Goal: Information Seeking & Learning: Learn about a topic

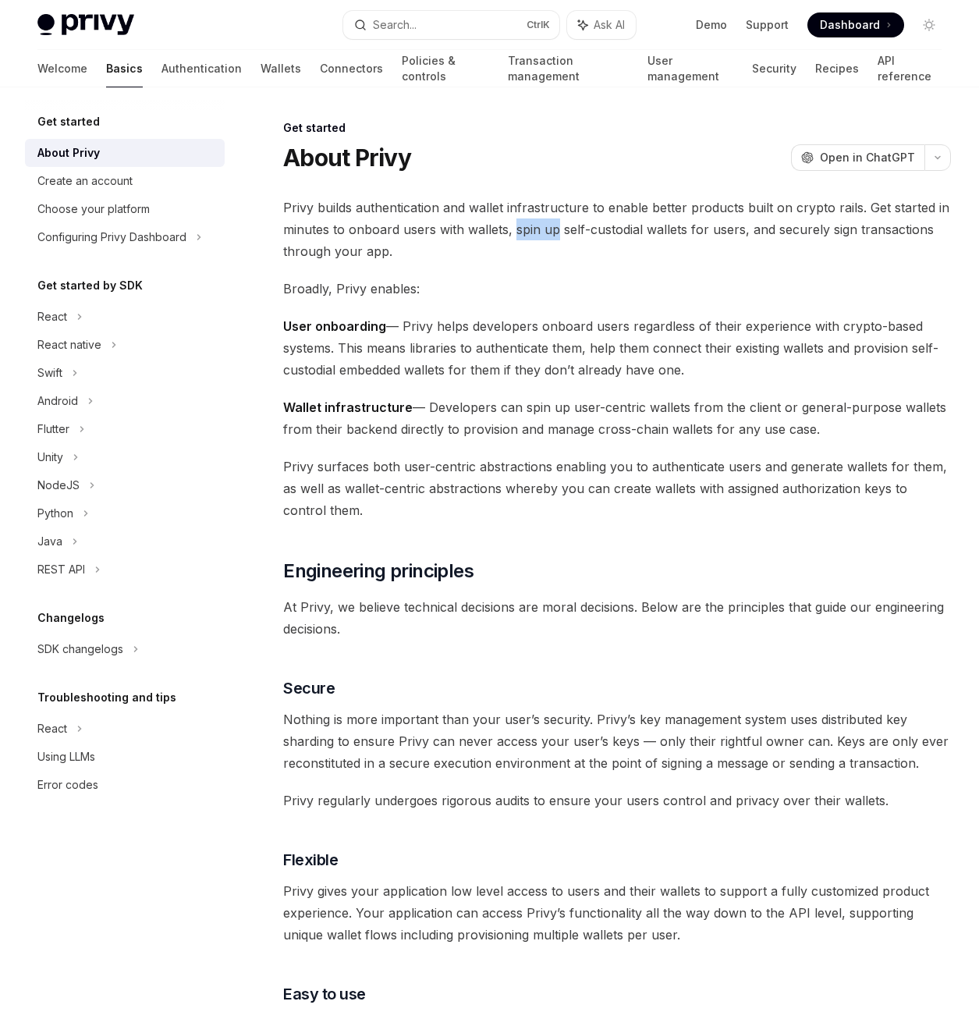
drag, startPoint x: 521, startPoint y: 229, endPoint x: 558, endPoint y: 231, distance: 36.7
click at [558, 231] on span "Privy builds authentication and wallet infrastructure to enable better products…" at bounding box center [617, 230] width 668 height 66
click at [603, 147] on div "About Privy OpenAI Open in ChatGPT" at bounding box center [617, 158] width 668 height 28
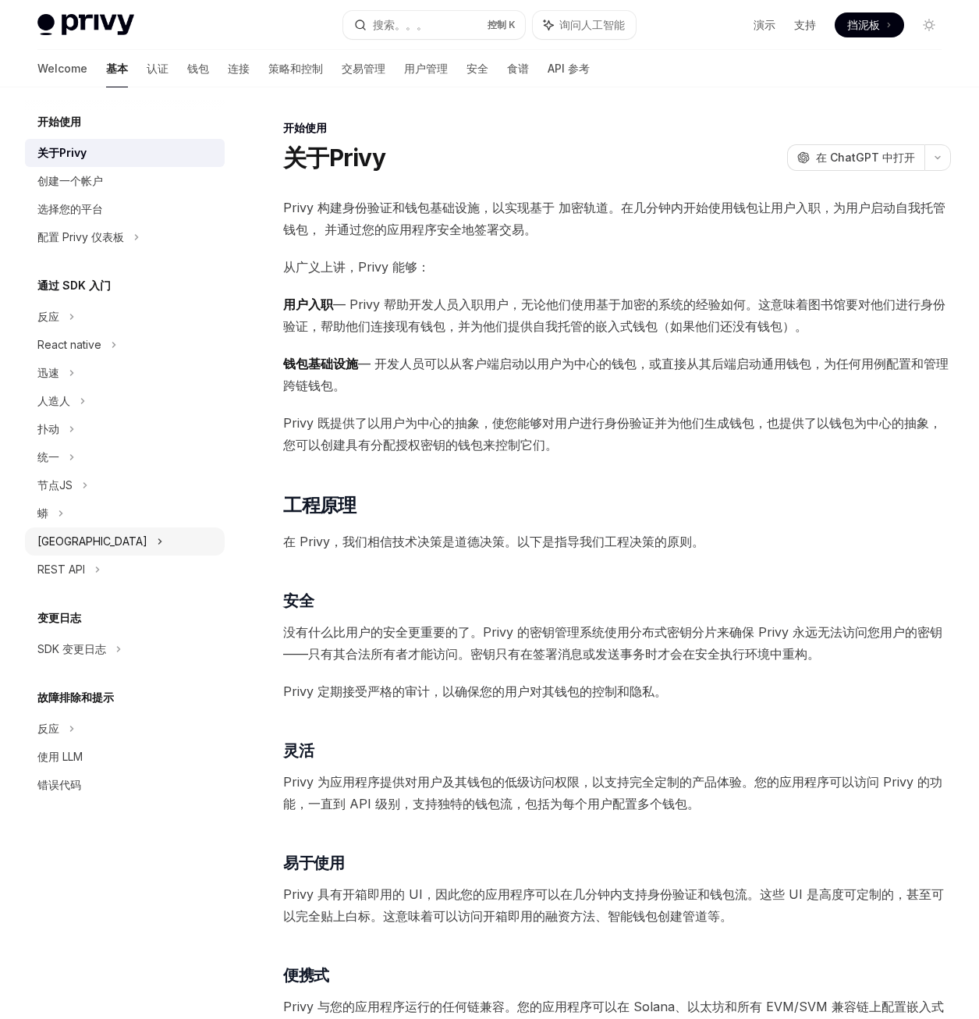
click at [107, 544] on div "[GEOGRAPHIC_DATA]" at bounding box center [125, 541] width 200 height 28
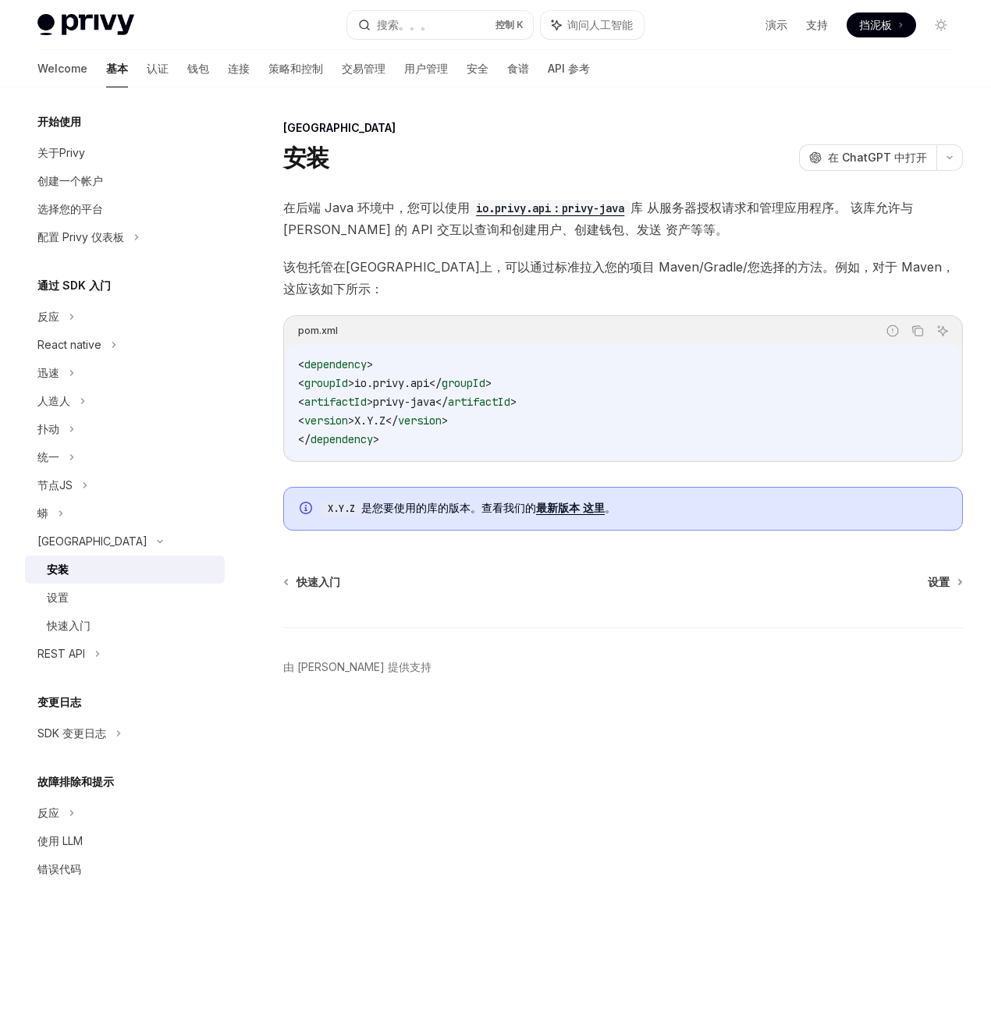
click at [595, 205] on code "io.privy.api：privy-java" at bounding box center [550, 208] width 161 height 17
click at [77, 147] on div "关于Privy" at bounding box center [61, 153] width 48 height 19
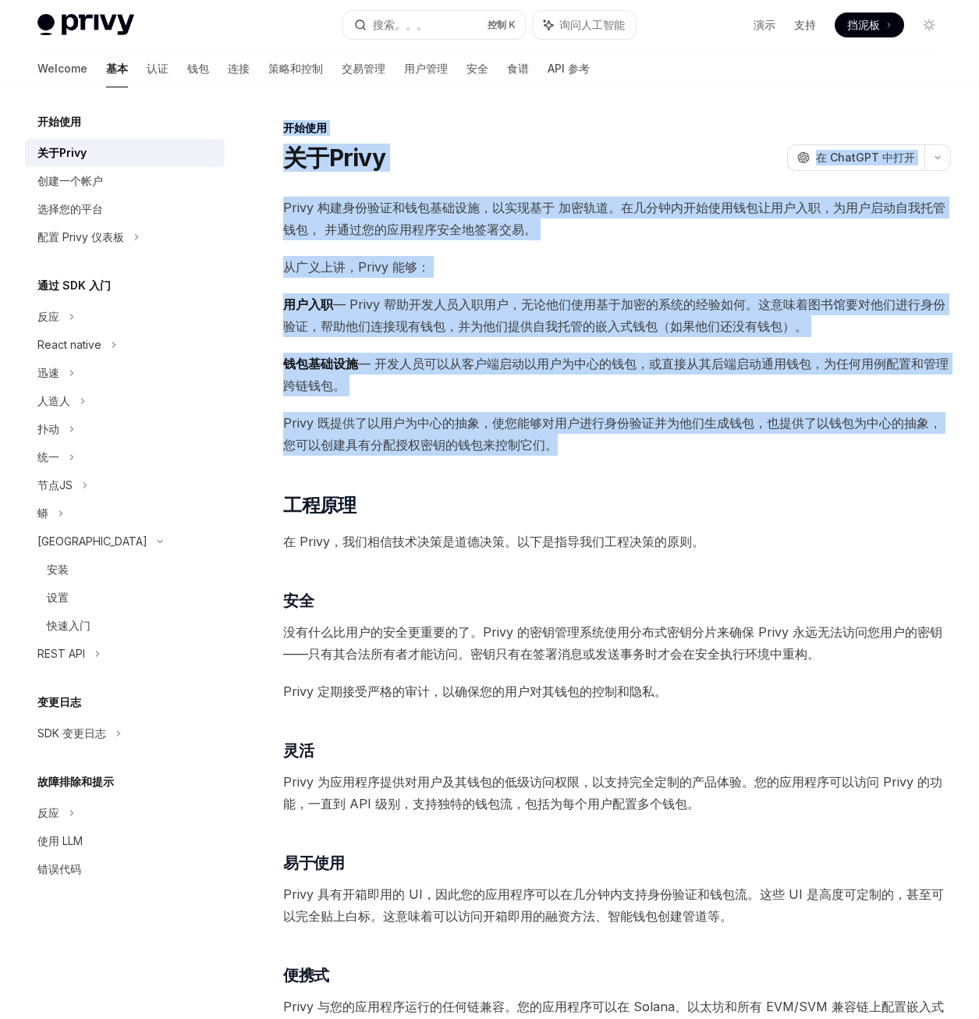
drag, startPoint x: 283, startPoint y: 122, endPoint x: 620, endPoint y: 444, distance: 465.7
click at [620, 444] on div "开始使用 关于Privy 开放人工智能 在 ChatGPT 中打开 开放人工智能 Open in ChatGPT Privy 构建身份验证和钱包基础设施，以实…" at bounding box center [471, 975] width 967 height 1713
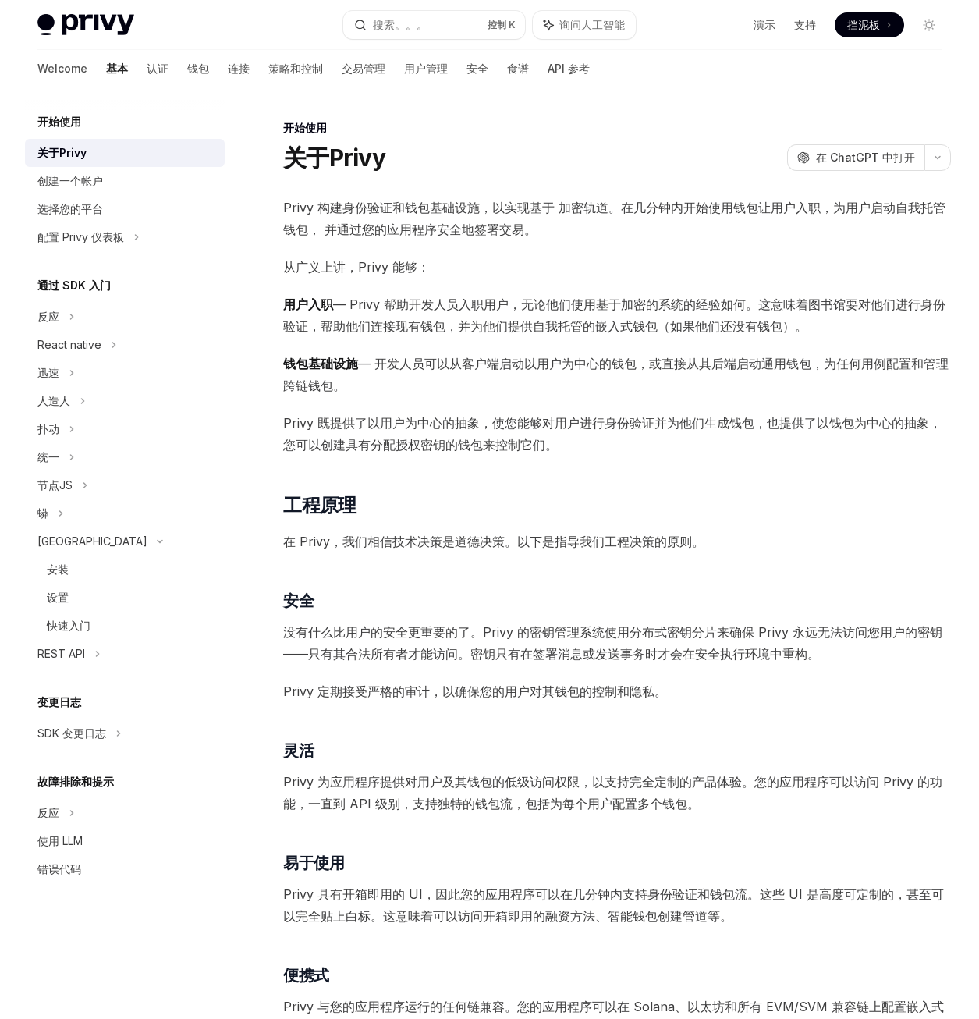
drag, startPoint x: 620, startPoint y: 444, endPoint x: 668, endPoint y: 488, distance: 64.6
click at [668, 488] on div "Privy 构建身份验证和钱包基础设施，以实现基于 加密轨道。在几分钟内开始使用钱包让用户入职，为用户启动自我托管钱包， 并通过您的应用程序安全地签署交易。 …" at bounding box center [617, 899] width 668 height 1404
click at [822, 158] on span "在 ChatGPT 中打开" at bounding box center [865, 158] width 99 height 16
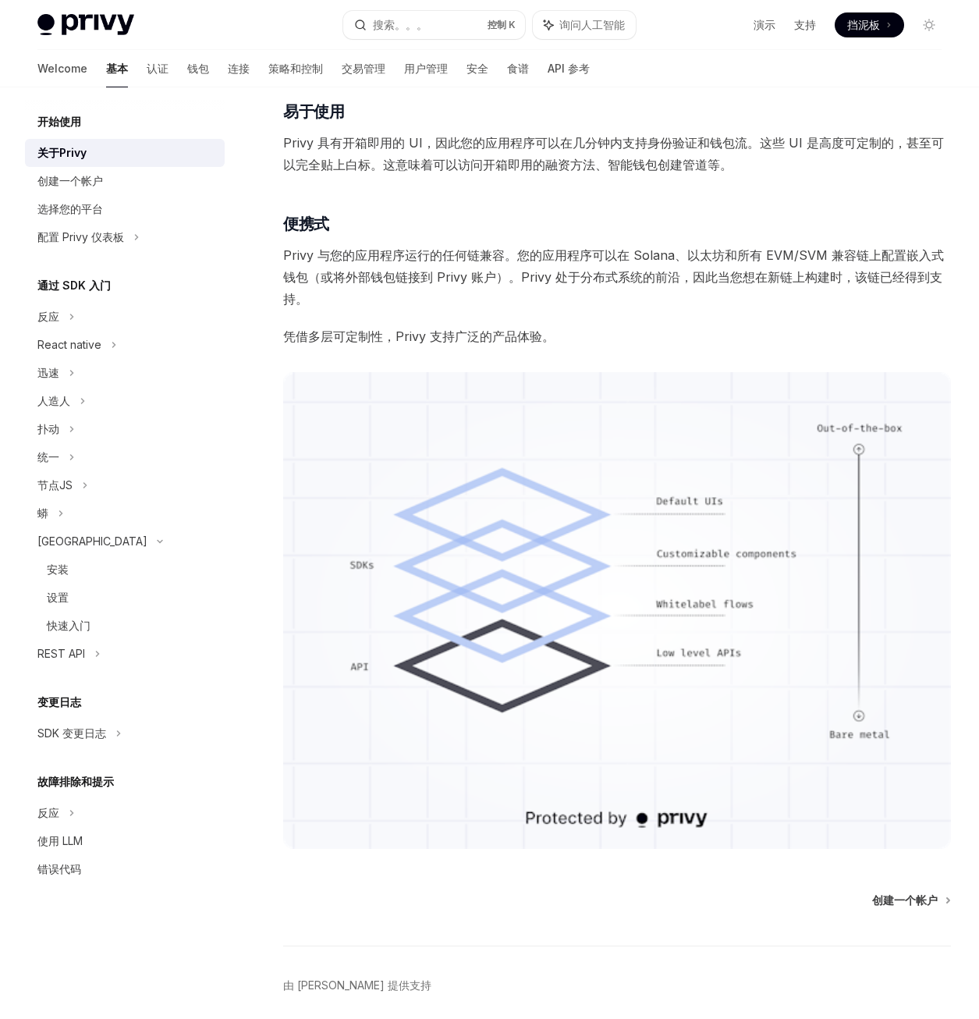
scroll to position [657, 0]
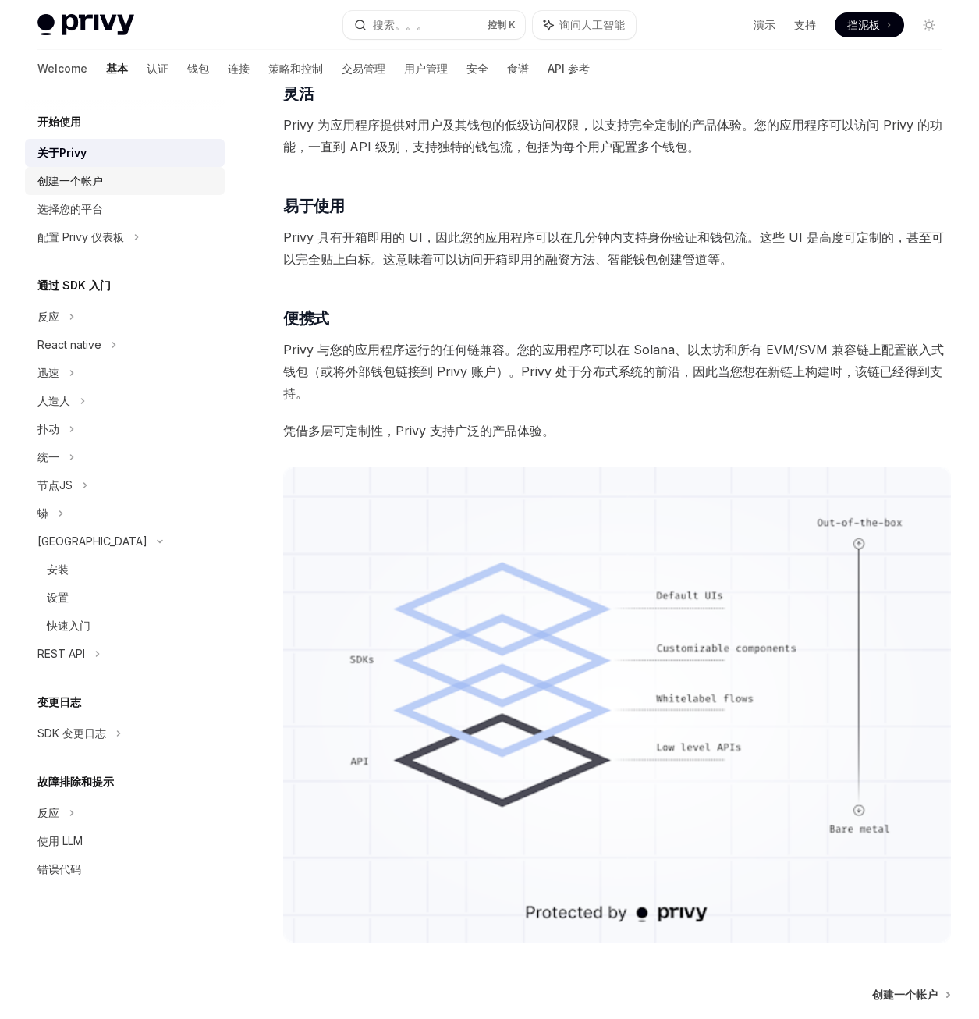
click at [91, 180] on div "创建一个帐户" at bounding box center [70, 181] width 66 height 19
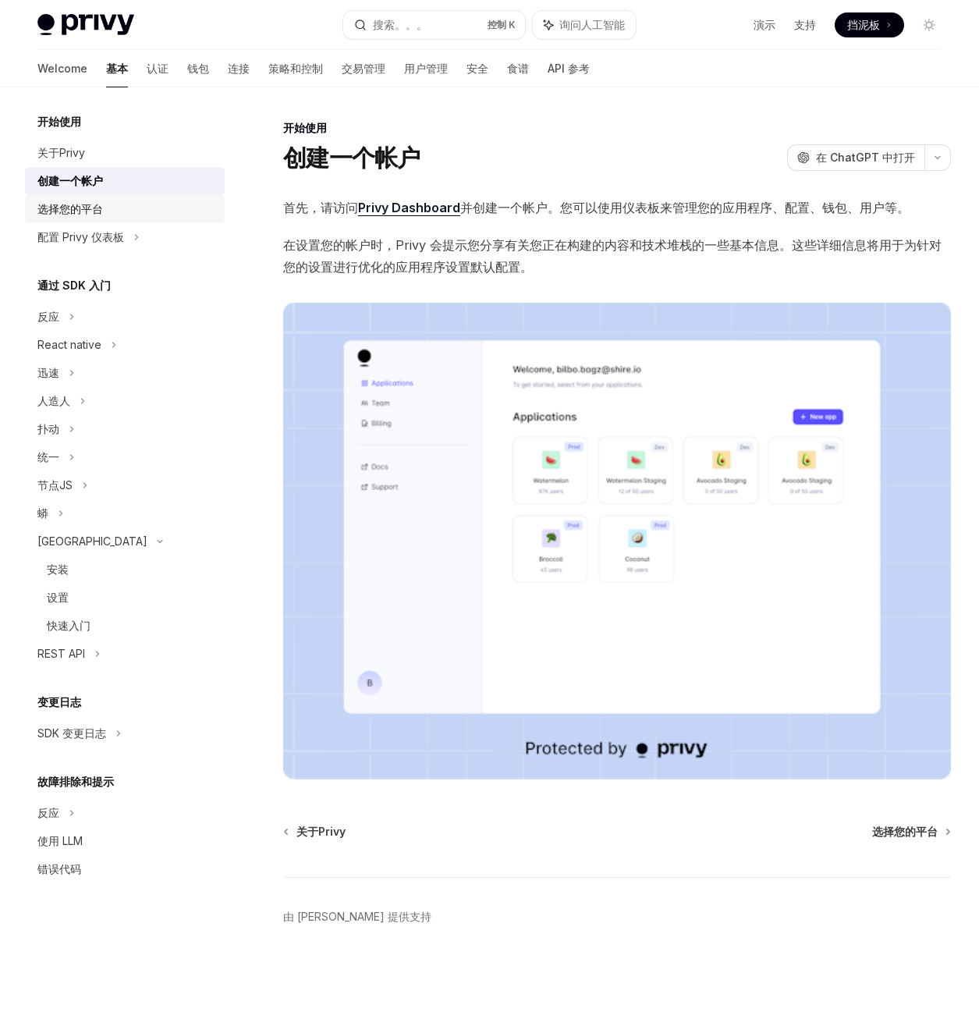
click at [104, 213] on div "选择您的平台" at bounding box center [126, 209] width 178 height 19
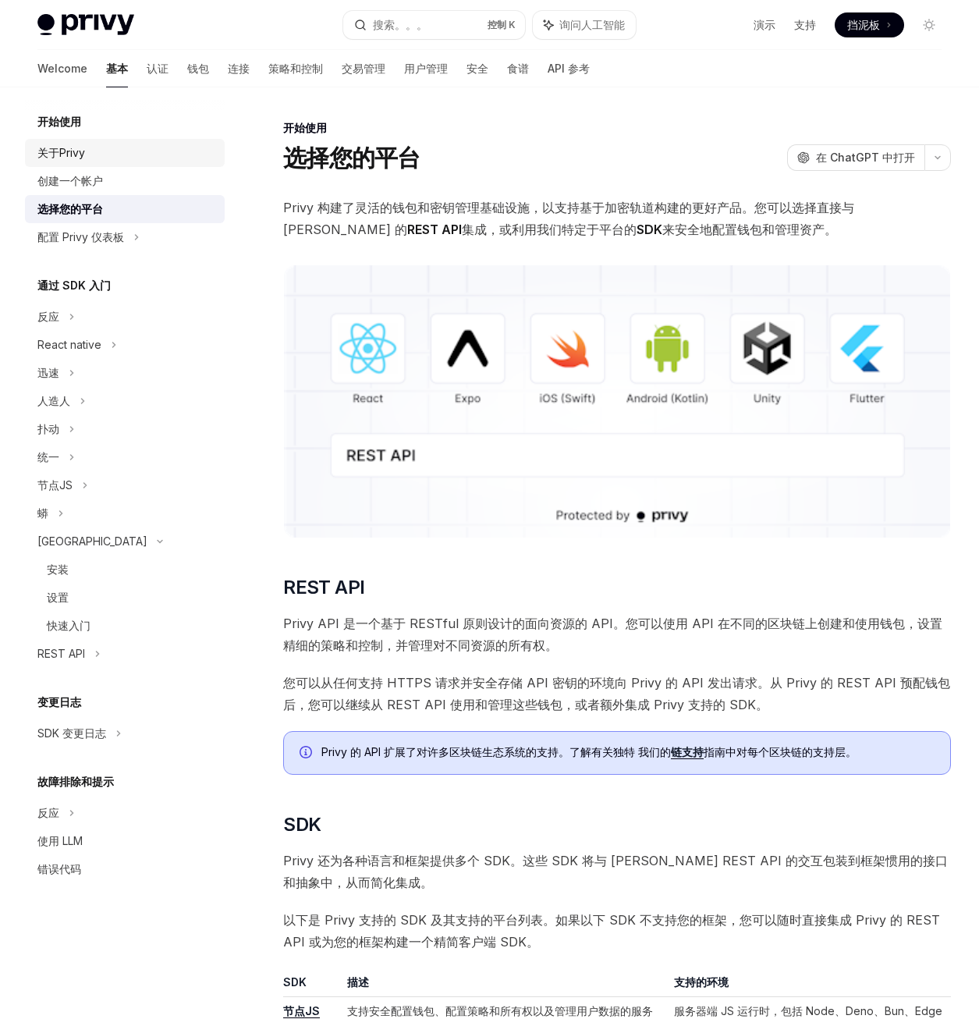
click at [72, 159] on div "关于Privy" at bounding box center [61, 153] width 48 height 19
type textarea "*"
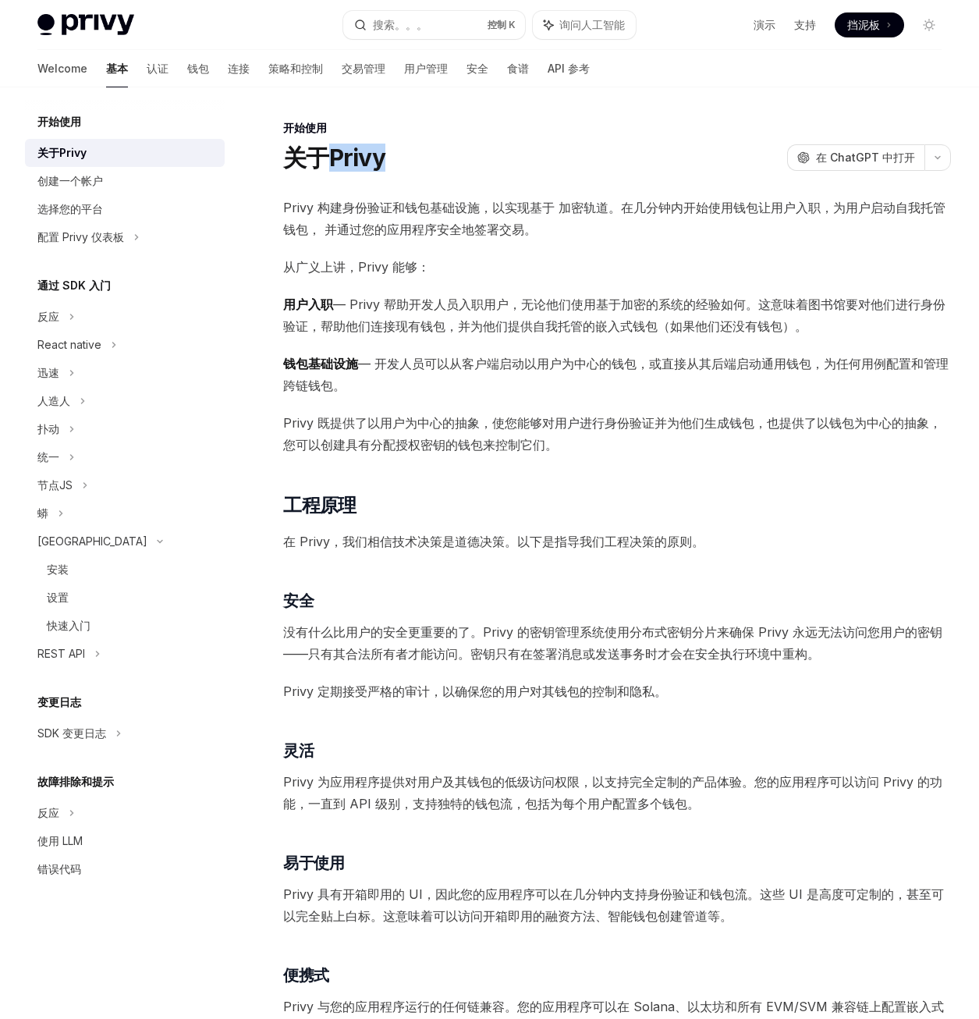
drag, startPoint x: 421, startPoint y: 157, endPoint x: 331, endPoint y: 161, distance: 90.6
click at [331, 161] on div "关于Privy 开放人工智能 在 ChatGPT 中打开" at bounding box center [617, 158] width 668 height 28
copy h1 "Privy"
drag, startPoint x: 640, startPoint y: 202, endPoint x: 638, endPoint y: 192, distance: 10.3
click at [640, 199] on span "Privy 构建身份验证和钱包基础设施，以实现基于 加密轨道。在几分钟内开始使用钱包让用户入职，为用户启动自我托管钱包， 并通过您的应用程序安全地签署交易。" at bounding box center [617, 219] width 668 height 44
